Goal: Task Accomplishment & Management: Complete application form

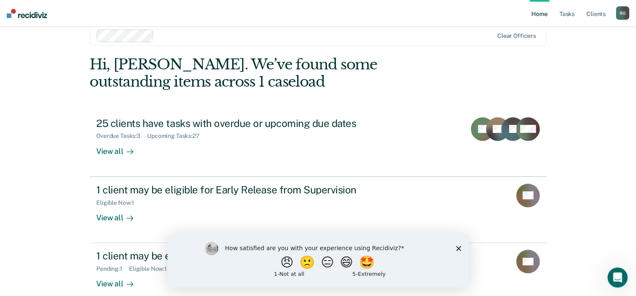
scroll to position [27, 0]
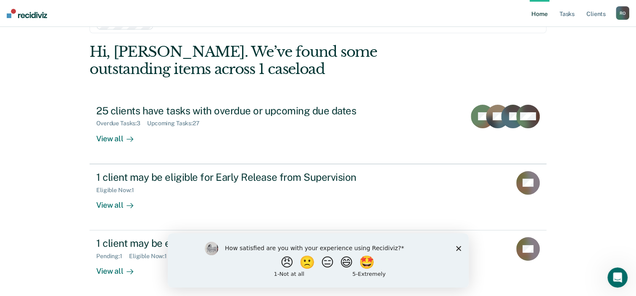
click at [458, 249] on polygon "Close survey" at bounding box center [458, 248] width 5 height 5
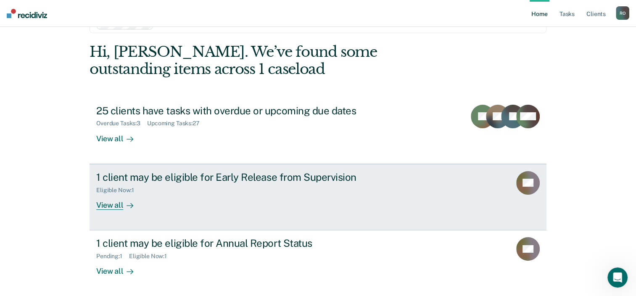
click at [239, 181] on div "1 client may be eligible for Early Release from Supervision" at bounding box center [243, 177] width 295 height 12
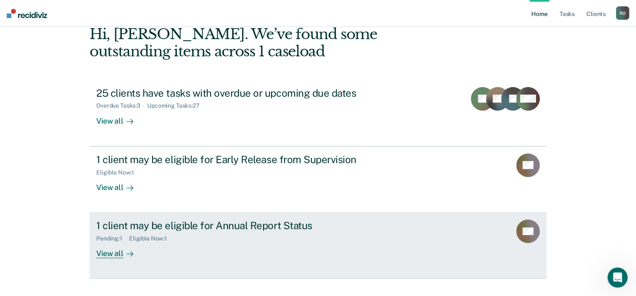
scroll to position [61, 0]
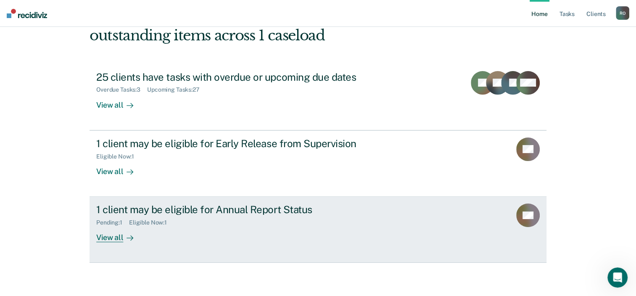
click at [217, 211] on div "1 client may be eligible for Annual Report Status" at bounding box center [243, 210] width 295 height 12
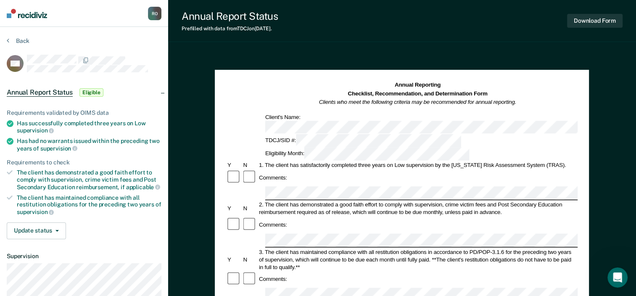
click at [155, 10] on div "R O" at bounding box center [154, 13] width 13 height 13
click at [330, 48] on div "Annual Report Status Prefilled with data from TDCJ on 08-28-2025 . Download For…" at bounding box center [402, 292] width 468 height 585
click at [331, 48] on div "Annual Report Status Prefilled with data from TDCJ on 08-28-2025 . Download For…" at bounding box center [402, 292] width 468 height 585
drag, startPoint x: 331, startPoint y: 48, endPoint x: 466, endPoint y: 39, distance: 135.7
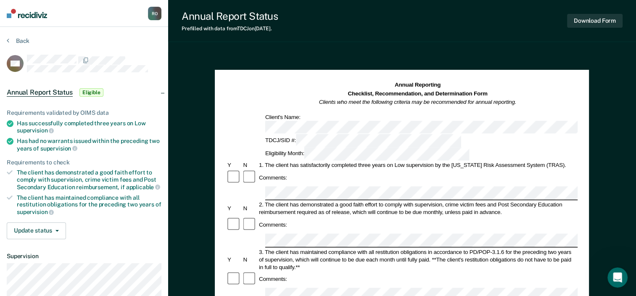
click at [466, 39] on div "Annual Report Status Prefilled with data from TDCJ on 08-28-2025 . Download Form" at bounding box center [402, 21] width 468 height 42
click at [584, 21] on button "Download Form" at bounding box center [595, 21] width 56 height 14
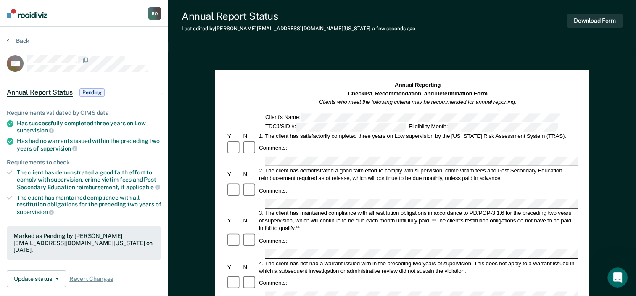
click at [153, 14] on div "R O" at bounding box center [154, 13] width 13 height 13
click at [98, 32] on link "Profile" at bounding box center [121, 33] width 68 height 7
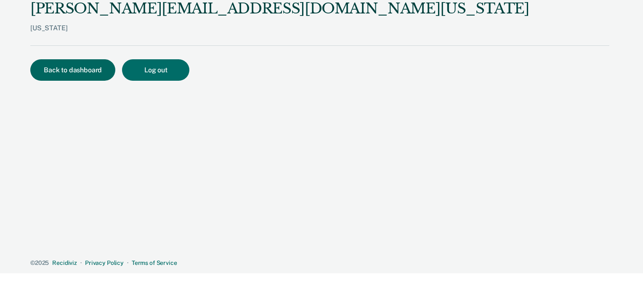
click at [82, 69] on button "Back to dashboard" at bounding box center [72, 69] width 85 height 21
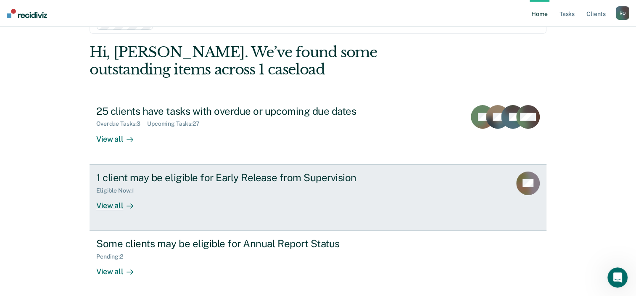
scroll to position [42, 0]
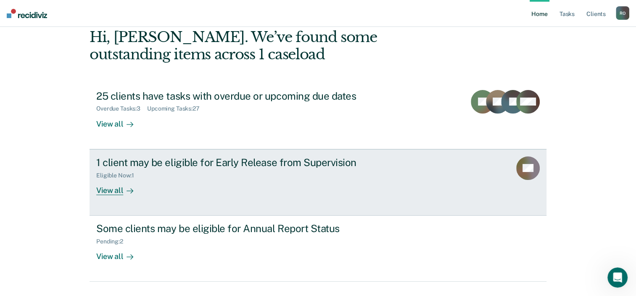
click at [112, 192] on div "View all" at bounding box center [119, 187] width 47 height 16
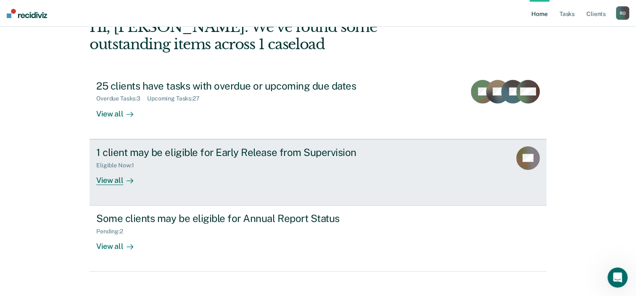
scroll to position [61, 0]
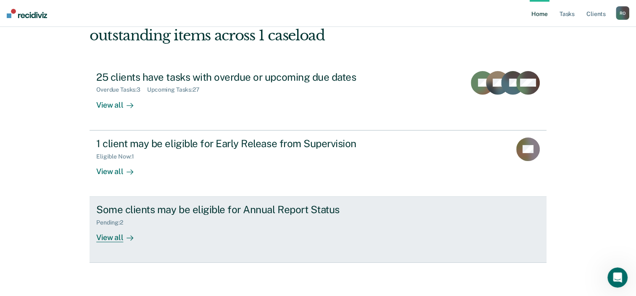
click at [115, 237] on div "View all" at bounding box center [119, 234] width 47 height 16
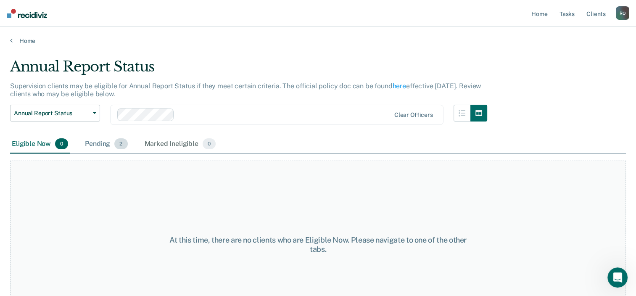
click at [106, 142] on div "Pending 2" at bounding box center [106, 144] width 46 height 19
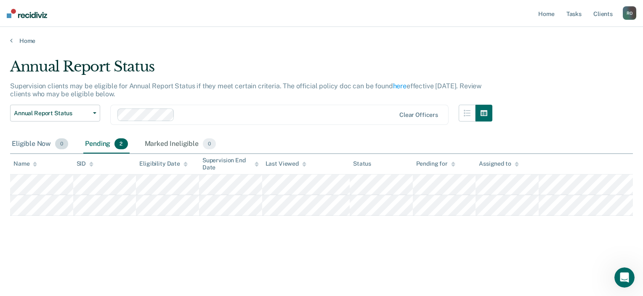
click at [27, 145] on div "Eligible Now 0" at bounding box center [40, 144] width 60 height 19
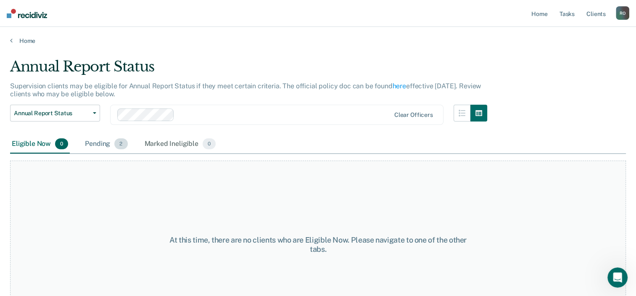
click at [109, 143] on div "Pending 2" at bounding box center [106, 144] width 46 height 19
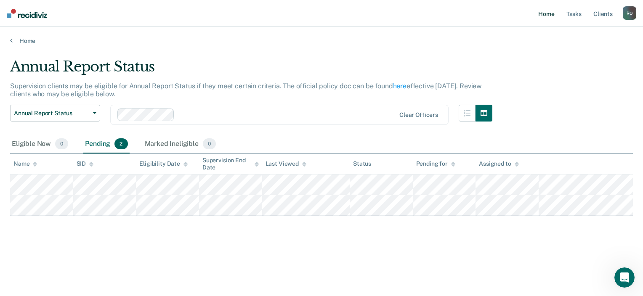
click at [543, 14] on link "Home" at bounding box center [545, 13] width 19 height 27
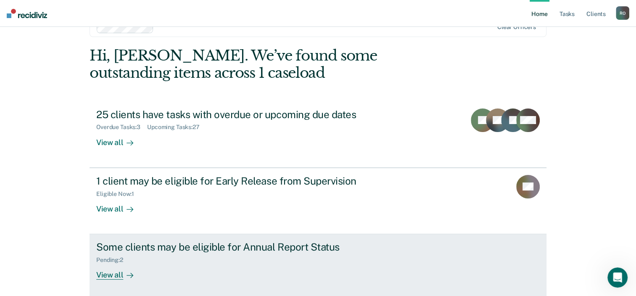
scroll to position [42, 0]
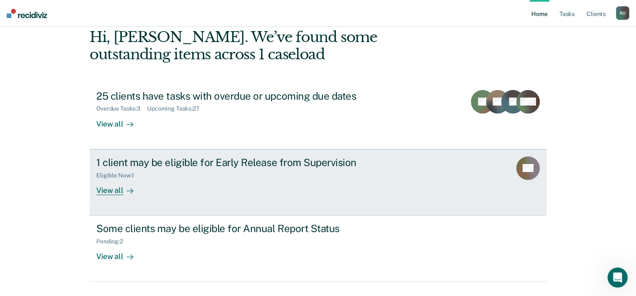
click at [143, 177] on div "Eligible Now : 1" at bounding box center [243, 174] width 295 height 11
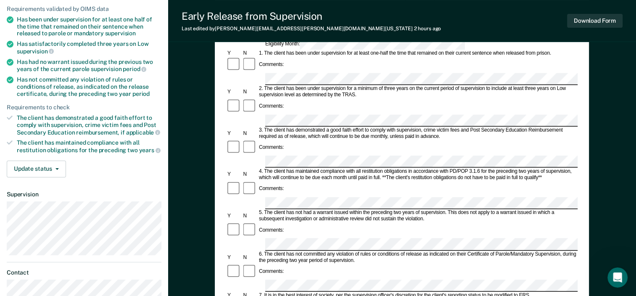
scroll to position [32, 0]
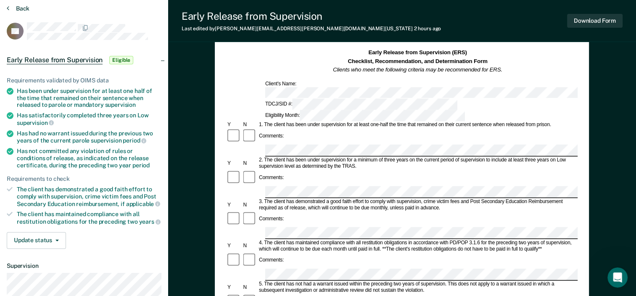
click at [11, 5] on button "Back" at bounding box center [18, 9] width 23 height 8
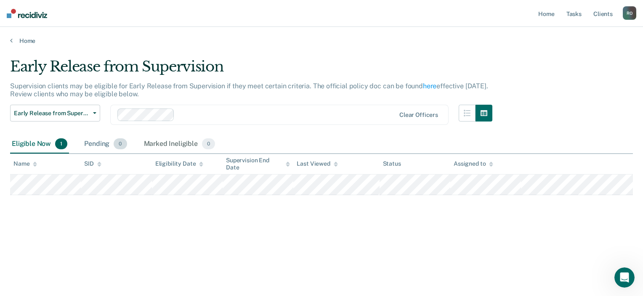
click at [102, 141] on div "Pending 0" at bounding box center [105, 144] width 46 height 19
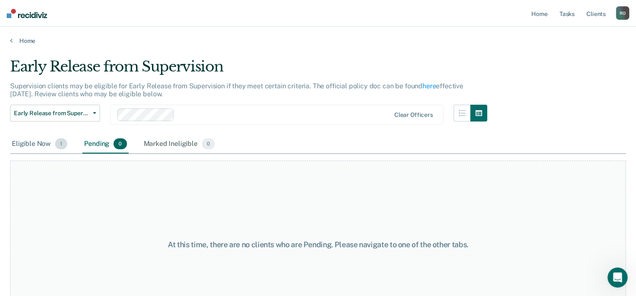
click at [43, 143] on div "Eligible Now 1" at bounding box center [39, 144] width 59 height 19
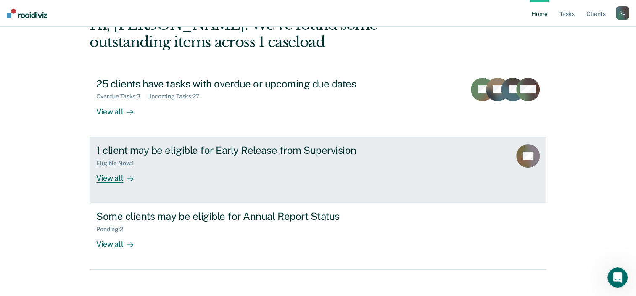
scroll to position [61, 0]
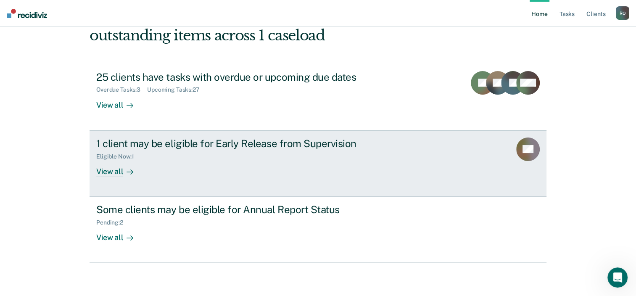
click at [106, 170] on div "View all" at bounding box center [119, 168] width 47 height 16
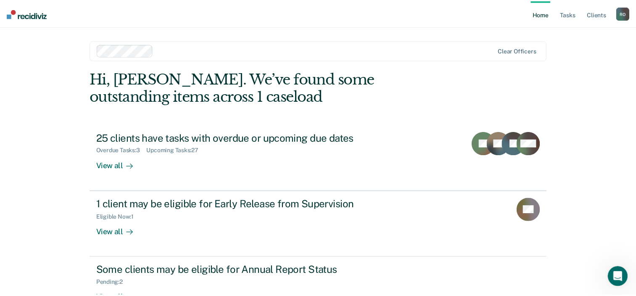
scroll to position [61, 0]
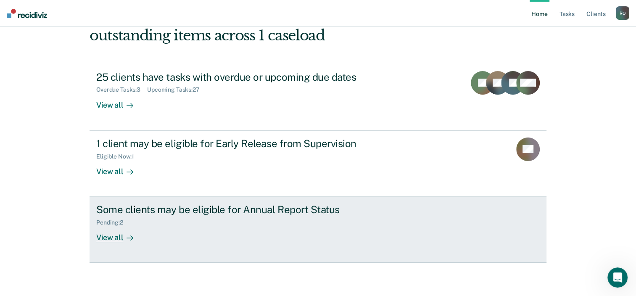
click at [111, 237] on div "View all" at bounding box center [119, 234] width 47 height 16
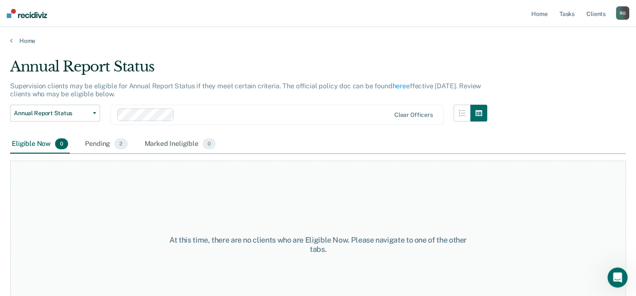
scroll to position [61, 0]
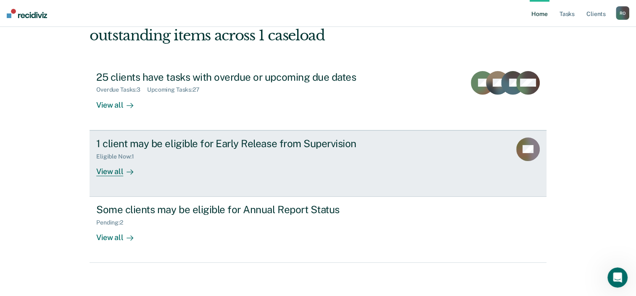
click at [118, 168] on div "View all" at bounding box center [119, 168] width 47 height 16
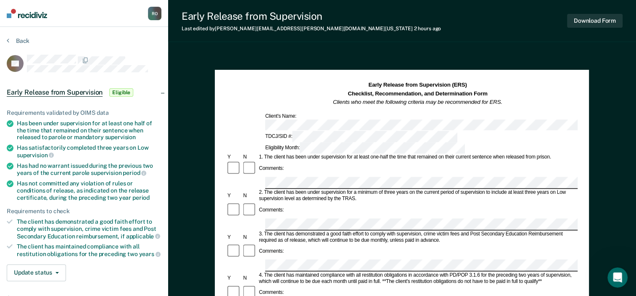
click at [497, 44] on div "Early Release from Supervision Last edited by Danielle.Yancy@tdcj.texas.gov 2 h…" at bounding box center [402, 292] width 468 height 585
click at [590, 21] on button "Download Form" at bounding box center [595, 21] width 56 height 14
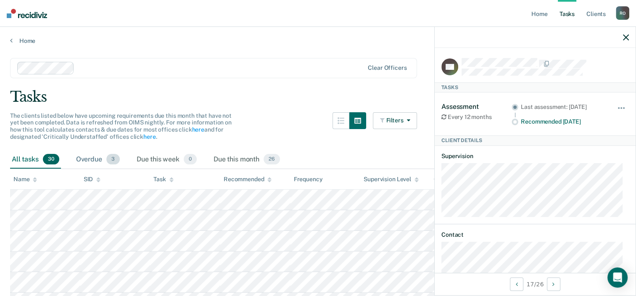
click at [101, 160] on div "Overdue 3" at bounding box center [97, 160] width 47 height 19
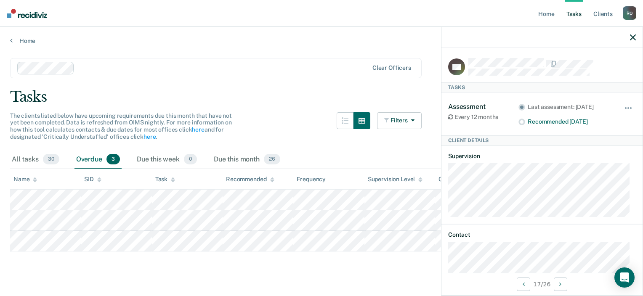
click at [393, 140] on div "Filters Contact Type Collateral Contact 0 ONLY Home Contact, Sch. 0 ONLY Home C…" at bounding box center [399, 131] width 45 height 38
click at [629, 35] on div at bounding box center [541, 37] width 201 height 21
click at [632, 38] on icon "button" at bounding box center [633, 37] width 6 height 6
